Goal: Check status: Check status

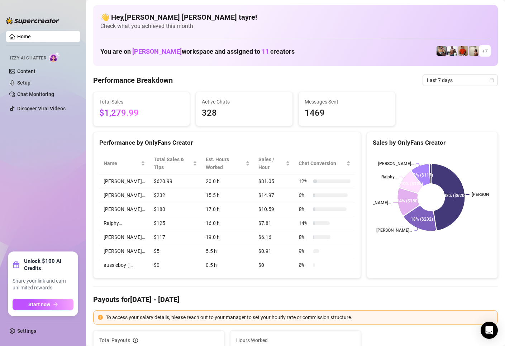
click at [20, 134] on ul "Home Izzy AI Chatter Content Setup Chat Monitoring Discover Viral Videos" at bounding box center [43, 138] width 75 height 221
click at [441, 79] on span "Last 7 days" at bounding box center [460, 80] width 67 height 11
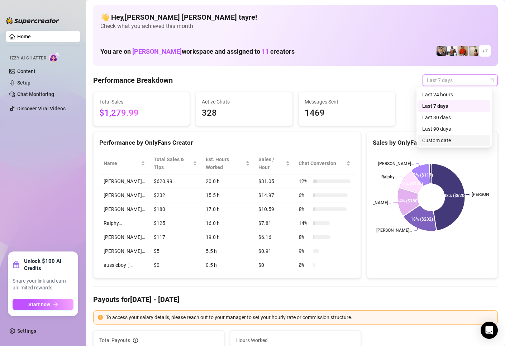
click at [433, 142] on div "Custom date" at bounding box center [454, 140] width 64 height 8
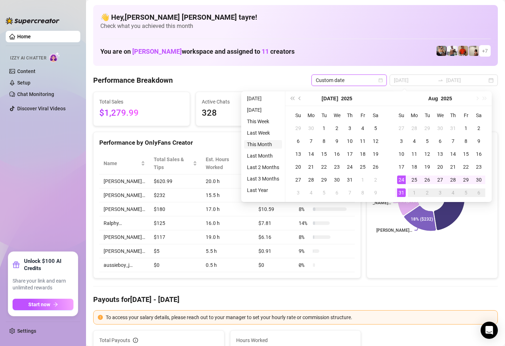
type input "2025-08-01"
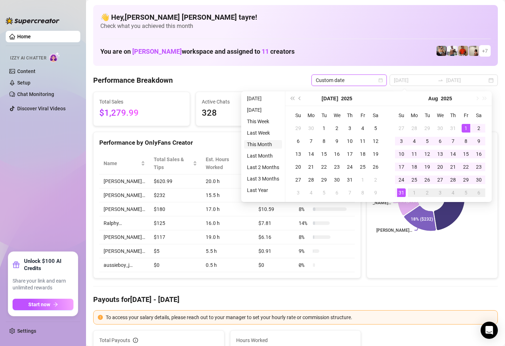
click at [258, 140] on li "This Month" at bounding box center [263, 144] width 38 height 9
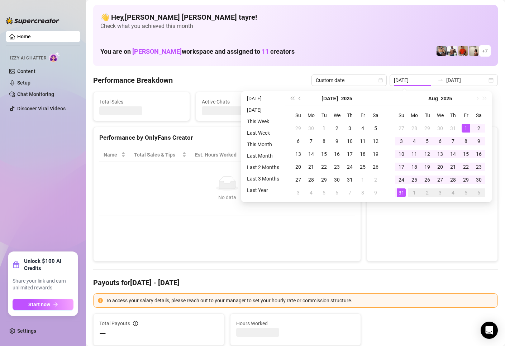
type input "2025-08-01"
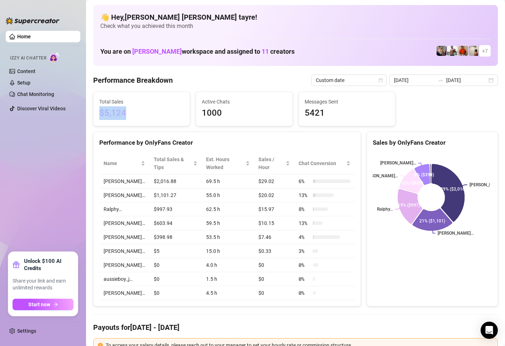
drag, startPoint x: 150, startPoint y: 115, endPoint x: 92, endPoint y: 110, distance: 57.5
click at [92, 110] on div "Total Sales $5,124" at bounding box center [141, 109] width 102 height 34
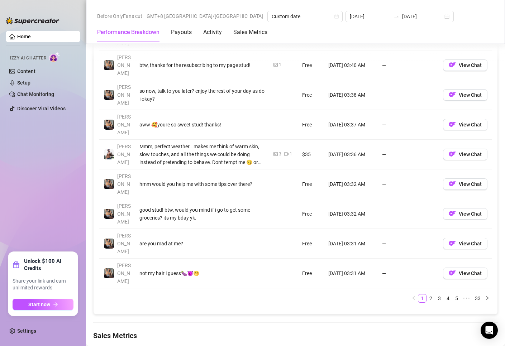
scroll to position [895, 0]
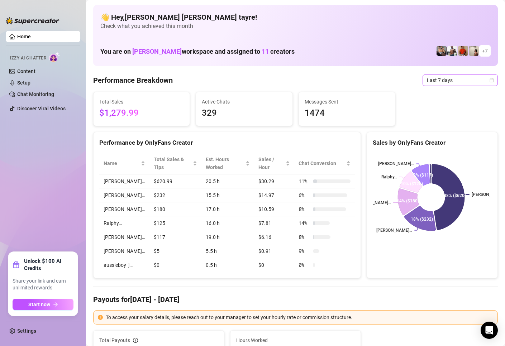
click at [427, 83] on span "Last 7 days" at bounding box center [460, 80] width 67 height 11
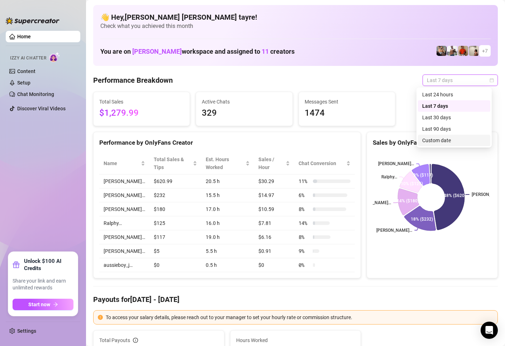
click at [424, 141] on div "Custom date" at bounding box center [454, 140] width 64 height 8
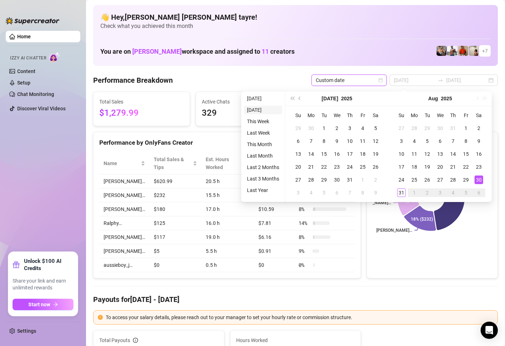
type input "2025-08-30"
type input "2025-08-24"
type input "2025-08-31"
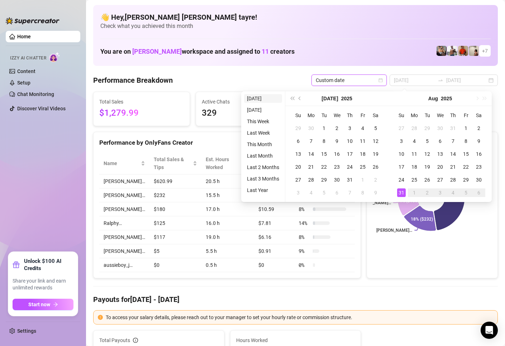
click at [262, 101] on li "Today" at bounding box center [263, 98] width 38 height 9
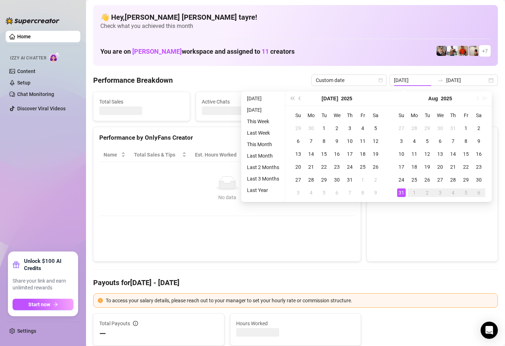
type input "2025-08-31"
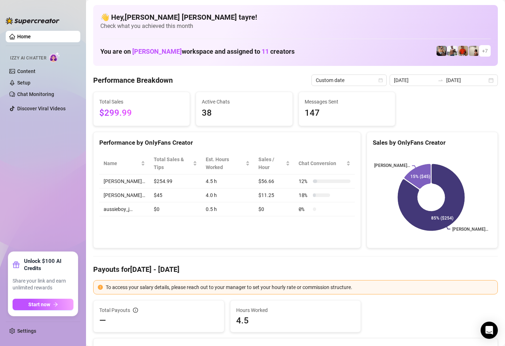
click at [201, 240] on div "Performance by OnlyFans Creator Name Total Sales & Tips Est. Hours Worked Sales…" at bounding box center [227, 190] width 268 height 117
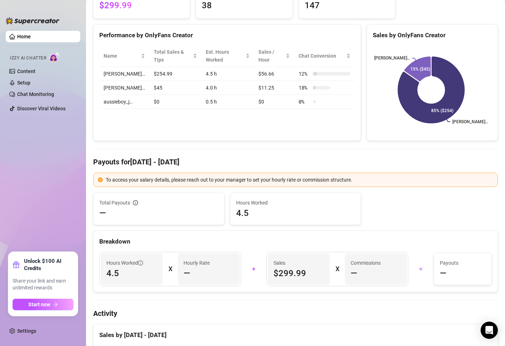
scroll to position [36, 0]
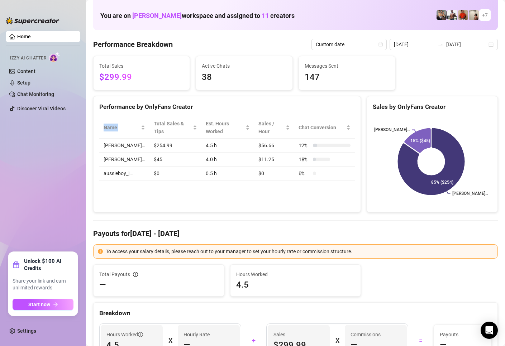
drag, startPoint x: 177, startPoint y: 202, endPoint x: 91, endPoint y: 123, distance: 116.6
click at [105, 130] on div "Performance by OnlyFans Creator Name Total Sales & Tips Est. Hours Worked Sales…" at bounding box center [227, 154] width 268 height 117
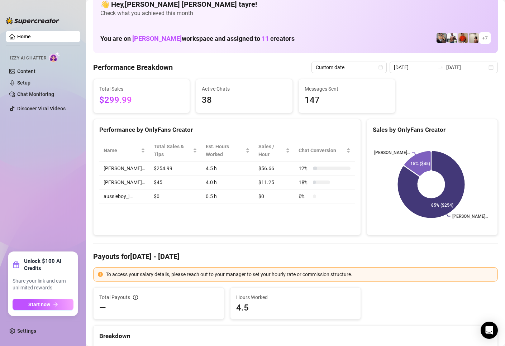
scroll to position [0, 0]
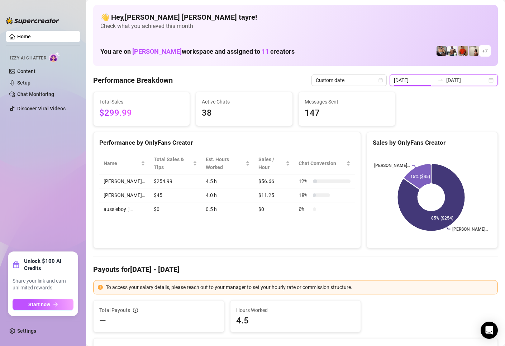
click at [414, 80] on input "2025-08-31" at bounding box center [414, 80] width 41 height 8
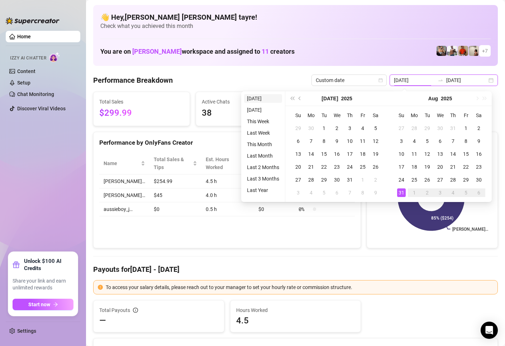
type input "2025-08-30"
type input "2025-08-31"
click at [246, 99] on li "Today" at bounding box center [263, 98] width 38 height 9
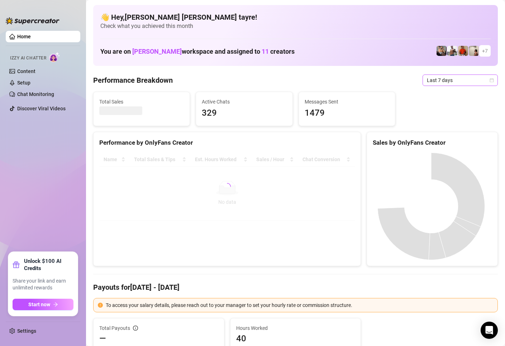
click at [436, 80] on span "Last 7 days" at bounding box center [460, 80] width 67 height 11
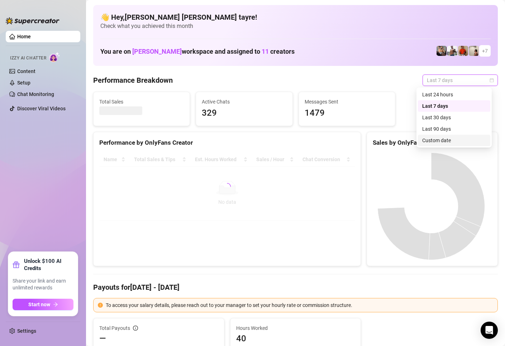
click at [441, 143] on div "Custom date" at bounding box center [454, 140] width 64 height 8
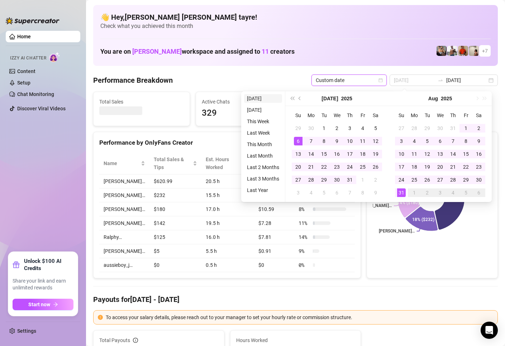
click at [259, 100] on li "[DATE]" at bounding box center [263, 98] width 38 height 9
type input "[DATE]"
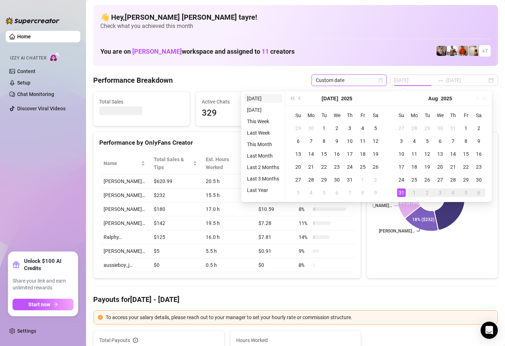
type input "[DATE]"
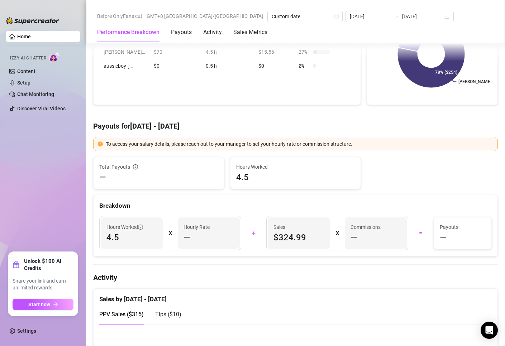
scroll to position [36, 0]
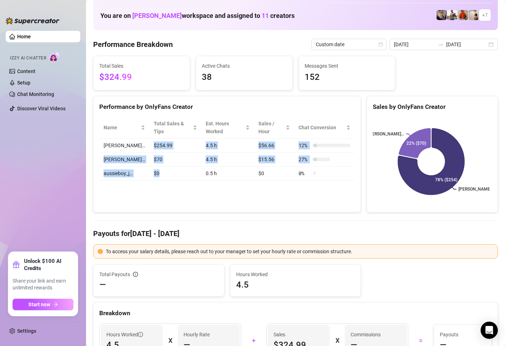
drag, startPoint x: 176, startPoint y: 181, endPoint x: 139, endPoint y: 145, distance: 51.2
click at [139, 145] on tbody "JUSTIN… $254.99 4.5 h $56.66 12 % George… $70 4.5 h $15.56 27 % aussieboy_j… $0…" at bounding box center [226, 160] width 255 height 42
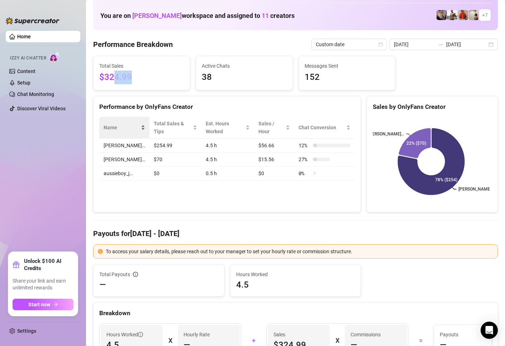
drag, startPoint x: 136, startPoint y: 83, endPoint x: 110, endPoint y: 124, distance: 47.8
click at [98, 74] on div "Total Sales $324.99" at bounding box center [141, 73] width 96 height 34
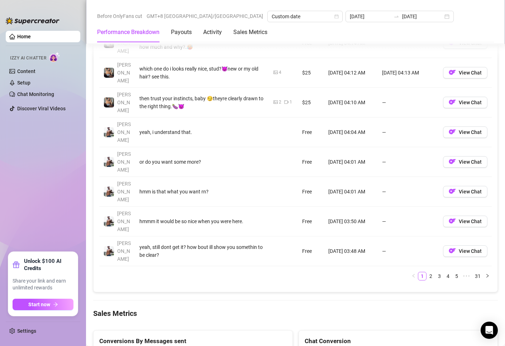
scroll to position [860, 0]
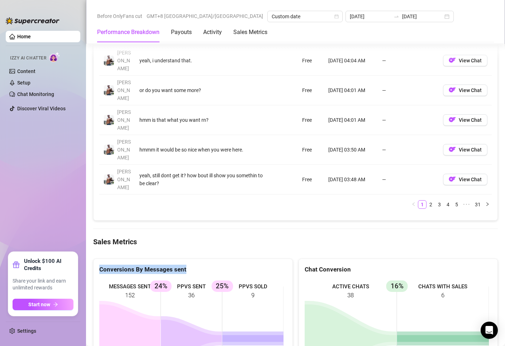
drag, startPoint x: 273, startPoint y: 253, endPoint x: 178, endPoint y: 235, distance: 96.9
click at [92, 259] on div "Conversions By Messages sent MESSAGES SENT 152 PPVS SENT 36 24% PPVS SOLD 9 25%" at bounding box center [192, 326] width 205 height 135
click at [232, 279] on rect at bounding box center [191, 332] width 184 height 107
click at [44, 144] on ul "Home Izzy AI Chatter Content Setup Chat Monitoring Discover Viral Videos" at bounding box center [43, 138] width 75 height 221
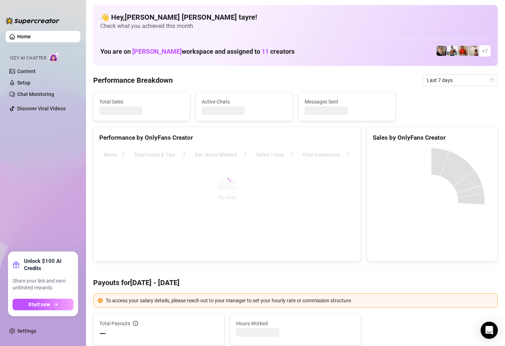
drag, startPoint x: 445, startPoint y: 100, endPoint x: 451, endPoint y: 128, distance: 27.7
click at [445, 100] on div "Total Sales Active Chats Messages Sent" at bounding box center [295, 106] width 410 height 29
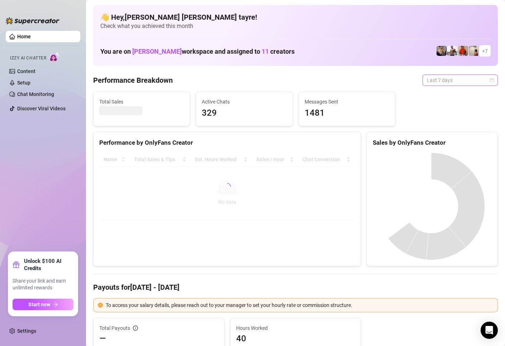
click at [453, 82] on span "Last 7 days" at bounding box center [460, 80] width 67 height 11
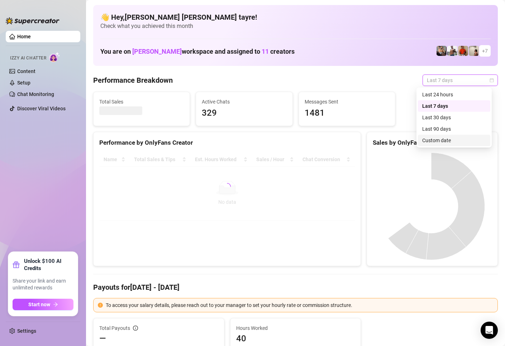
click at [437, 142] on div "Custom date" at bounding box center [454, 140] width 64 height 8
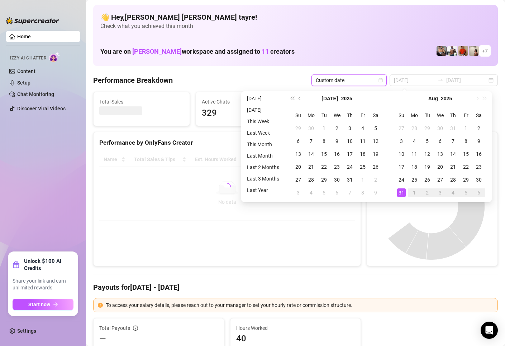
type input "[DATE]"
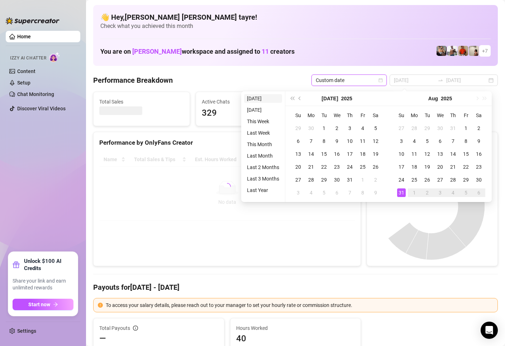
click at [256, 99] on li "[DATE]" at bounding box center [263, 98] width 38 height 9
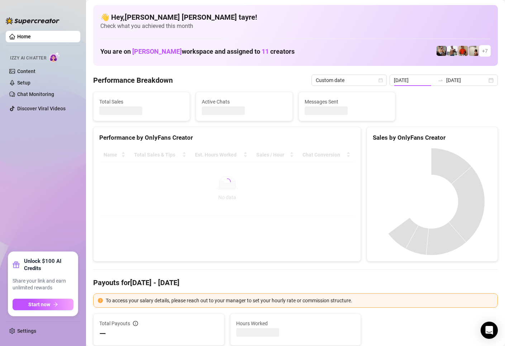
type input "[DATE]"
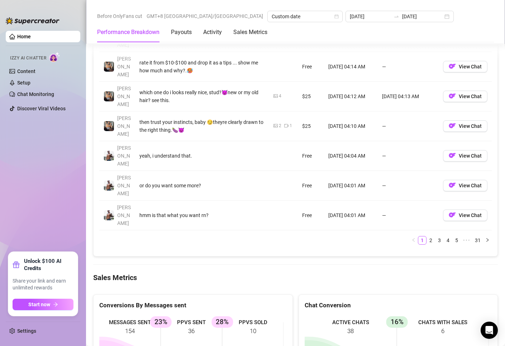
scroll to position [895, 0]
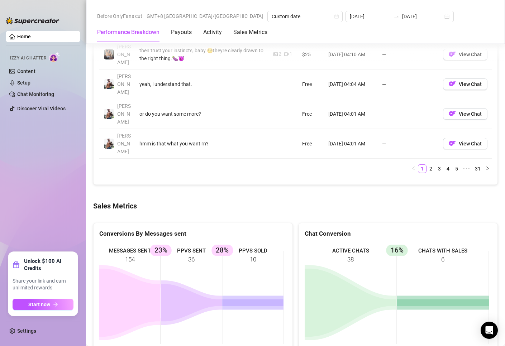
drag, startPoint x: 242, startPoint y: 218, endPoint x: 235, endPoint y: 214, distance: 7.9
click at [237, 244] on rect at bounding box center [191, 297] width 184 height 107
click at [162, 284] on icon at bounding box center [191, 303] width 61 height 38
